Goal: Information Seeking & Learning: Find specific fact

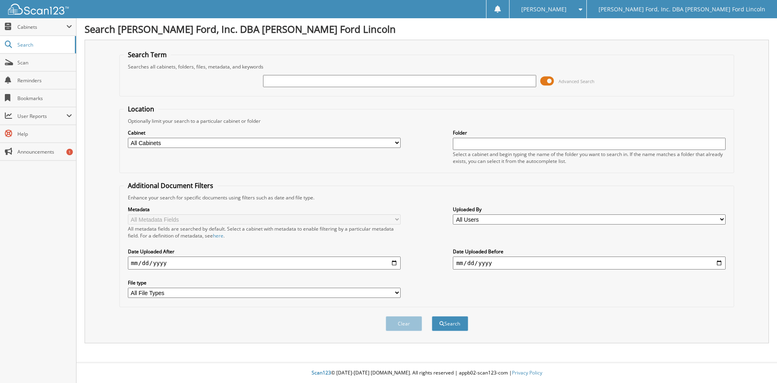
click at [349, 83] on input "text" at bounding box center [399, 81] width 273 height 12
type input "TRAIL"
click at [432, 316] on button "Search" at bounding box center [450, 323] width 36 height 15
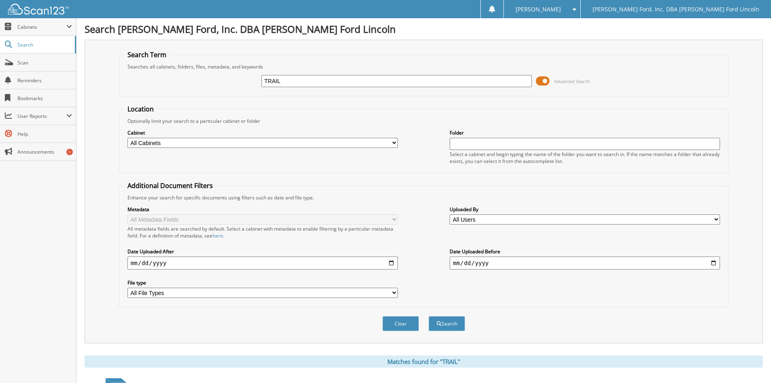
click at [303, 144] on select "All Cabinets ACCOUNTS PAYABLE CAR DEALS HOFF_A HOFF_I HOFF_S PARTS" at bounding box center [263, 143] width 270 height 10
select select "39877"
click at [128, 138] on select "All Cabinets ACCOUNTS PAYABLE CAR DEALS HOFF_A HOFF_I HOFF_S PARTS" at bounding box center [263, 143] width 270 height 10
click at [390, 260] on input "date" at bounding box center [263, 262] width 270 height 13
type input "[DATE]"
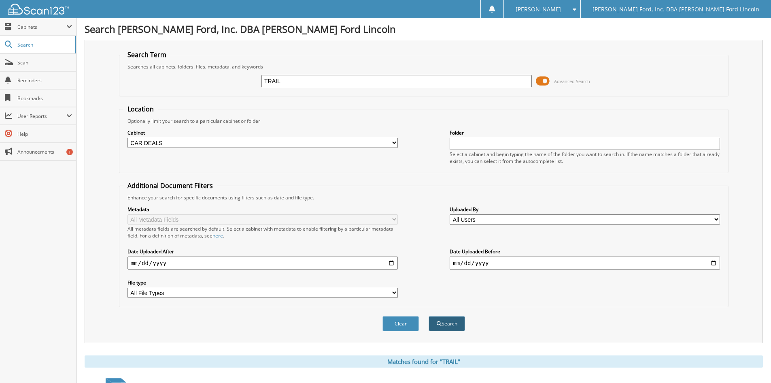
click at [458, 327] on button "Search" at bounding box center [447, 323] width 36 height 15
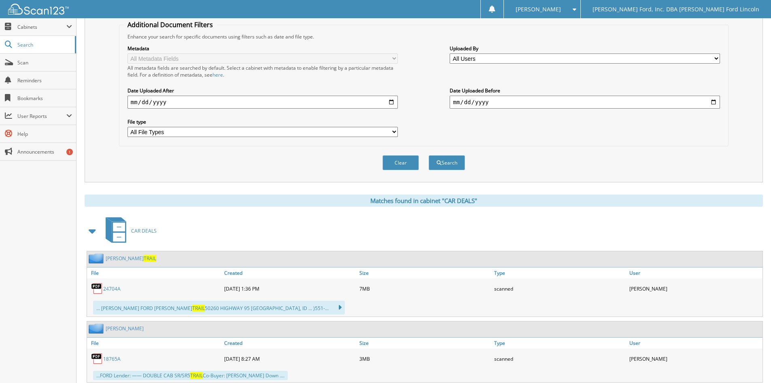
scroll to position [162, 0]
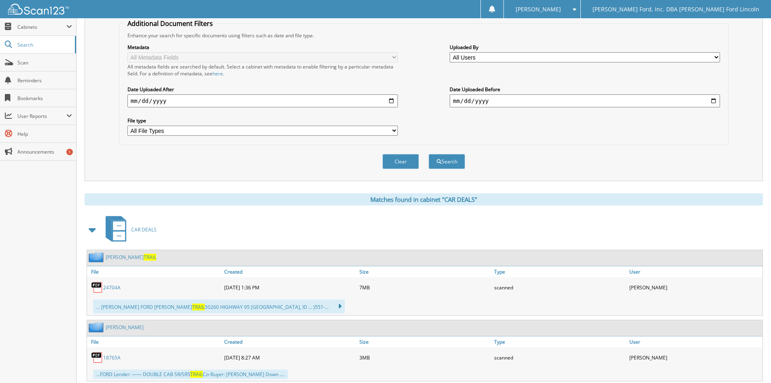
click at [111, 288] on link "24704A" at bounding box center [111, 287] width 17 height 7
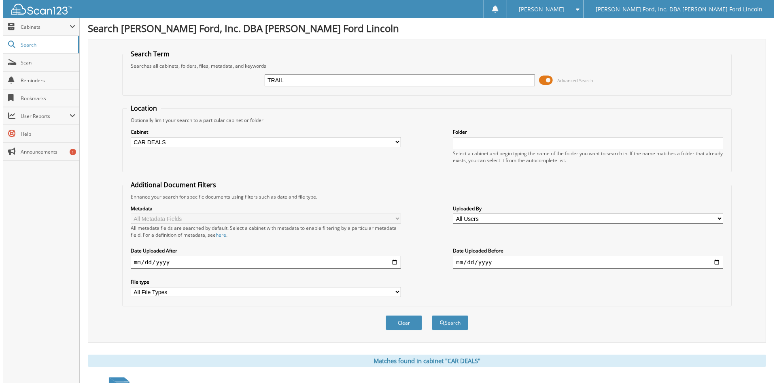
scroll to position [0, 0]
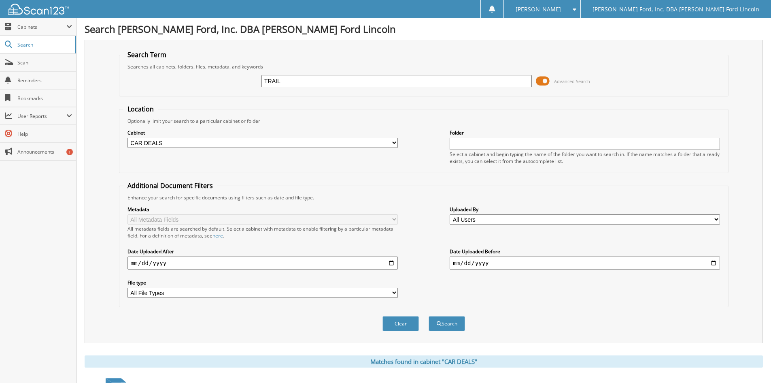
drag, startPoint x: 233, startPoint y: 81, endPoint x: 221, endPoint y: 81, distance: 12.1
click at [221, 81] on div "TRAIL Advanced Search" at bounding box center [423, 81] width 601 height 22
click at [413, 321] on button "Clear" at bounding box center [401, 323] width 36 height 15
select select
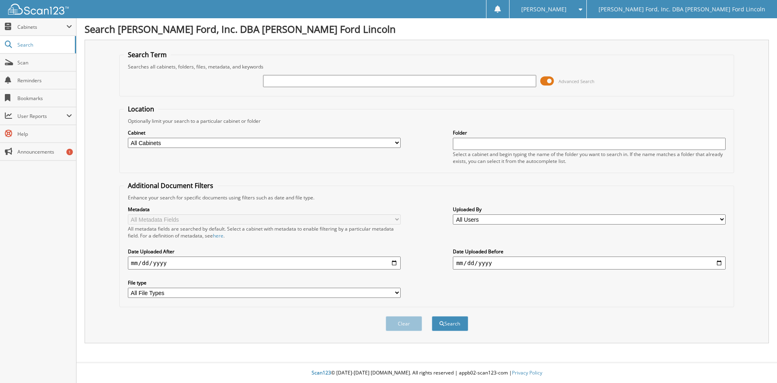
drag, startPoint x: 166, startPoint y: 142, endPoint x: 166, endPoint y: 147, distance: 4.9
click at [166, 142] on select "All Cabinets ACCOUNTS PAYABLE CAR DEALS HOFF_A HOFF_I HOFF_S PARTS" at bounding box center [264, 143] width 273 height 10
select select "39877"
click at [128, 138] on select "All Cabinets ACCOUNTS PAYABLE CAR DEALS HOFF_A HOFF_I HOFF_S PARTS" at bounding box center [264, 143] width 273 height 10
click at [317, 85] on input "text" at bounding box center [399, 81] width 273 height 12
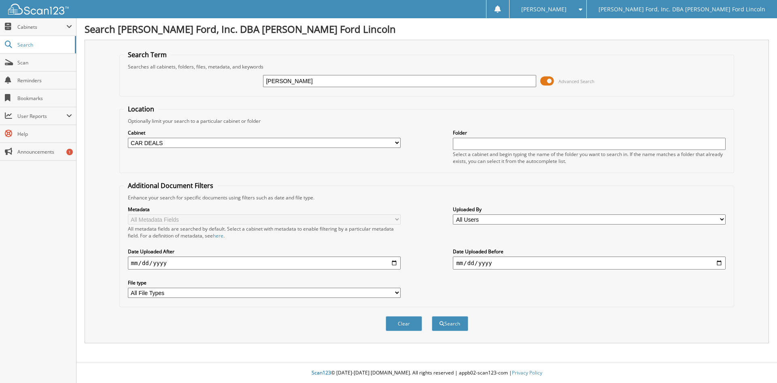
type input "KEVIN BLACKSHEAR"
click at [432, 316] on button "Search" at bounding box center [450, 323] width 36 height 15
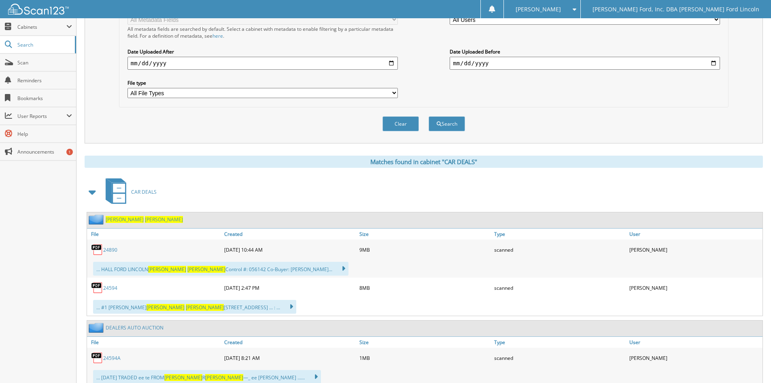
scroll to position [187, 0]
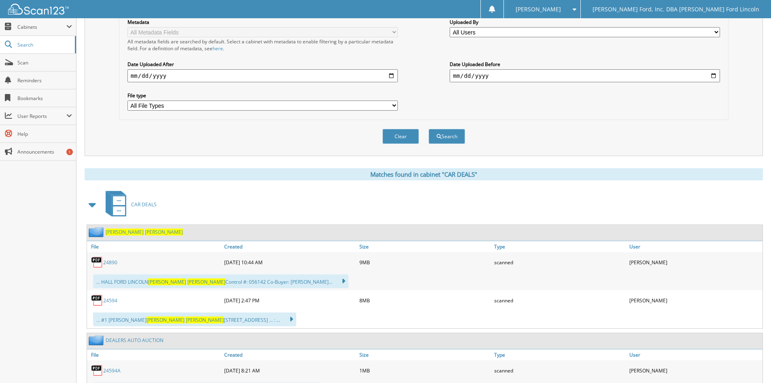
click at [113, 301] on link "24594" at bounding box center [110, 300] width 14 height 7
click at [20, 63] on span "Scan" at bounding box center [44, 62] width 55 height 7
